Goal: Task Accomplishment & Management: Manage account settings

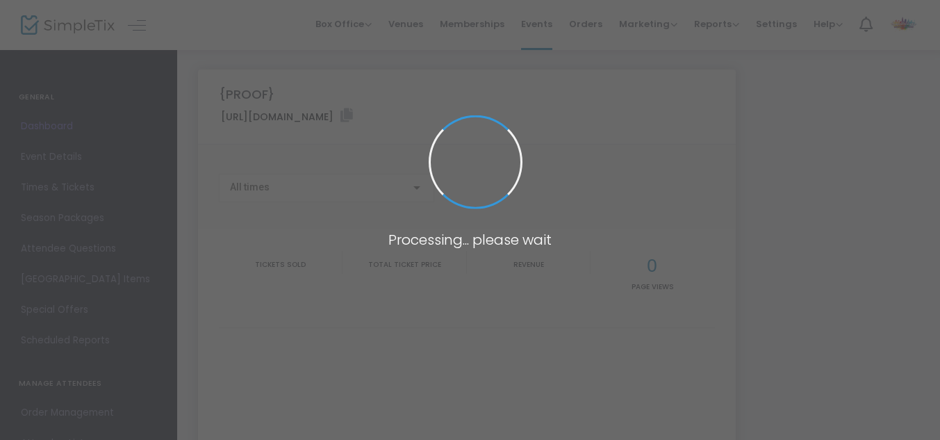
type input "[URL][DOMAIN_NAME]"
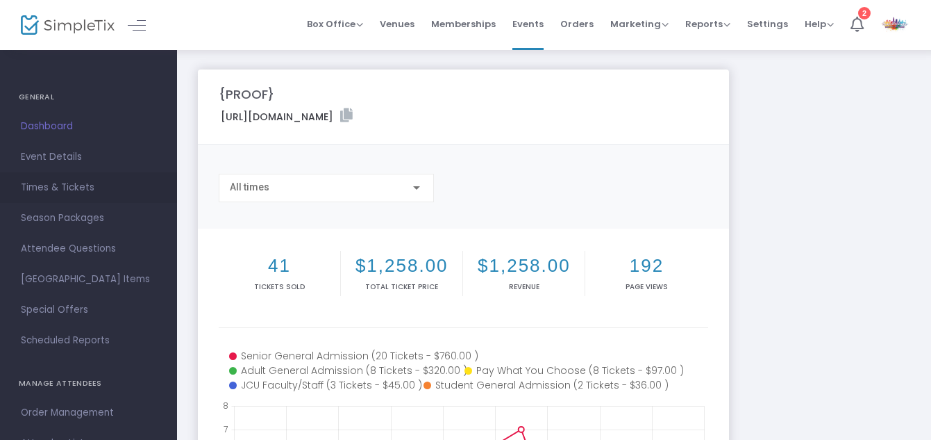
click at [56, 187] on span "Times & Tickets" at bounding box center [88, 187] width 135 height 18
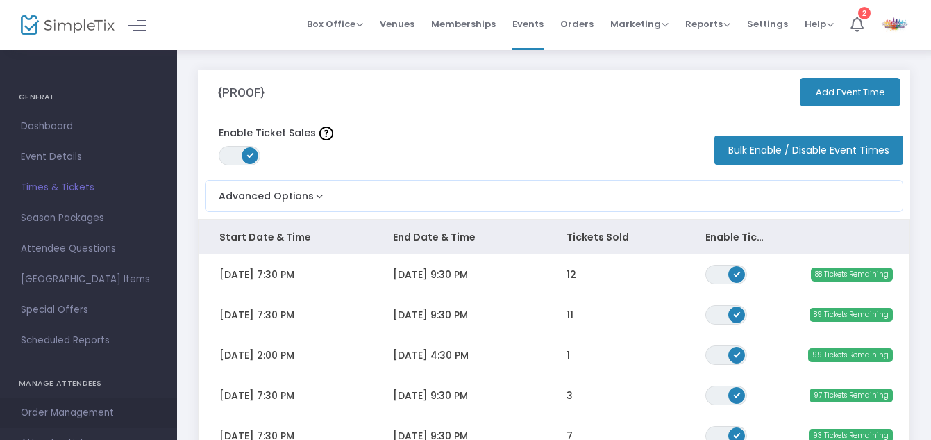
click at [84, 412] on span "Order Management" at bounding box center [88, 412] width 135 height 18
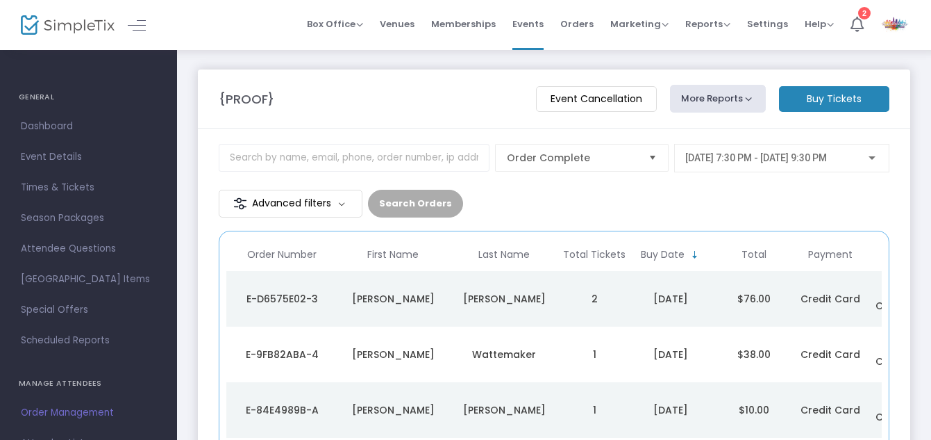
click at [346, 351] on div "[PERSON_NAME]" at bounding box center [393, 354] width 104 height 14
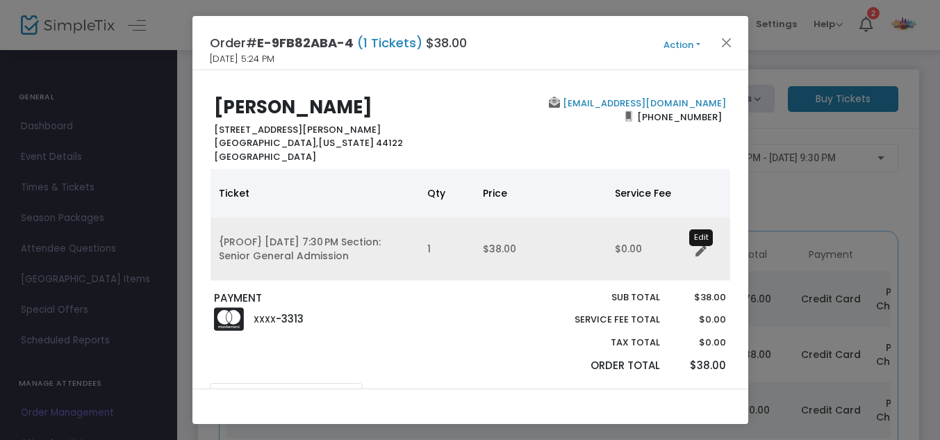
click at [700, 255] on icon "Data table" at bounding box center [700, 251] width 11 height 11
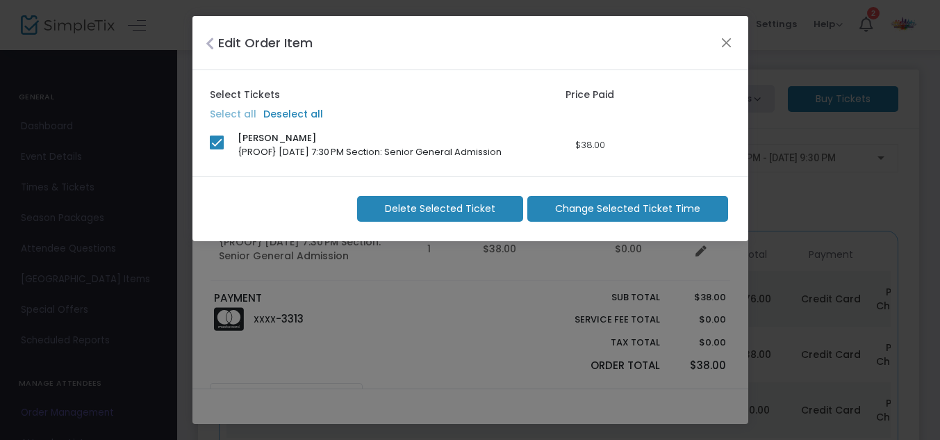
click at [655, 208] on span "Change Selected Ticket Time" at bounding box center [627, 208] width 145 height 15
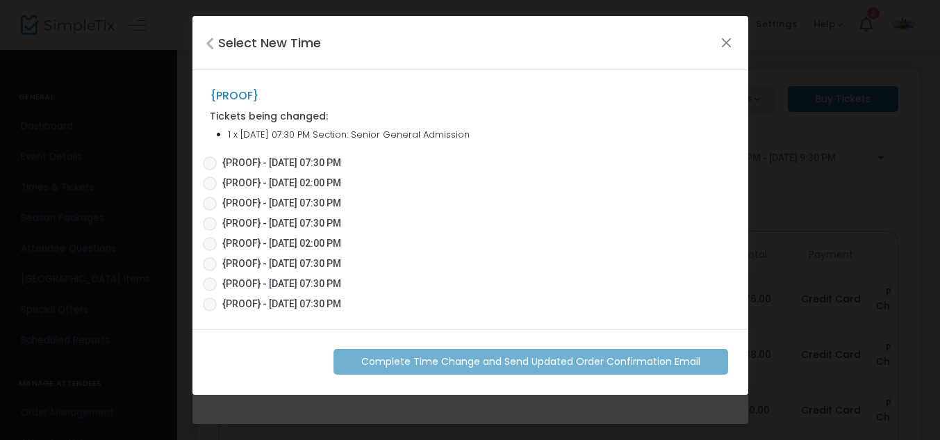
click at [213, 162] on span at bounding box center [210, 163] width 14 height 14
click at [210, 170] on input "{PROOF} - [DATE] 07:30 PM" at bounding box center [209, 170] width 1 height 1
radio input "true"
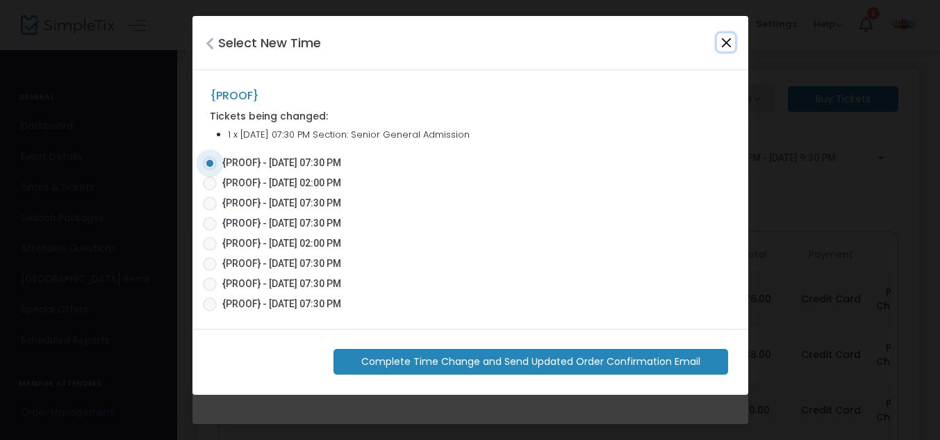
click at [725, 44] on button "Close" at bounding box center [726, 42] width 18 height 18
checkbox input "false"
radio input "false"
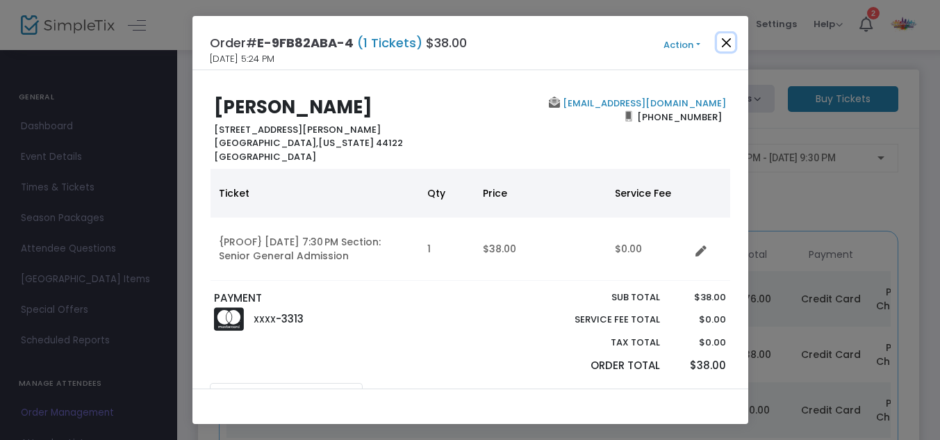
click at [725, 44] on button "Close" at bounding box center [726, 42] width 18 height 18
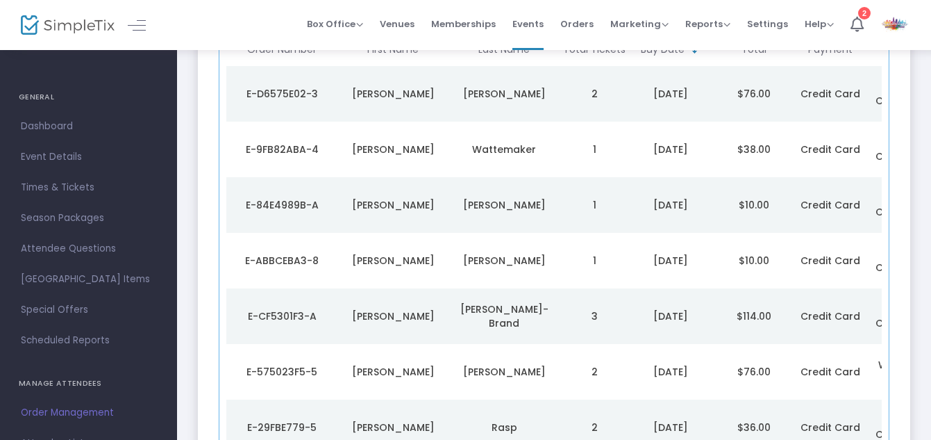
scroll to position [220, 0]
